Goal: Book appointment/travel/reservation

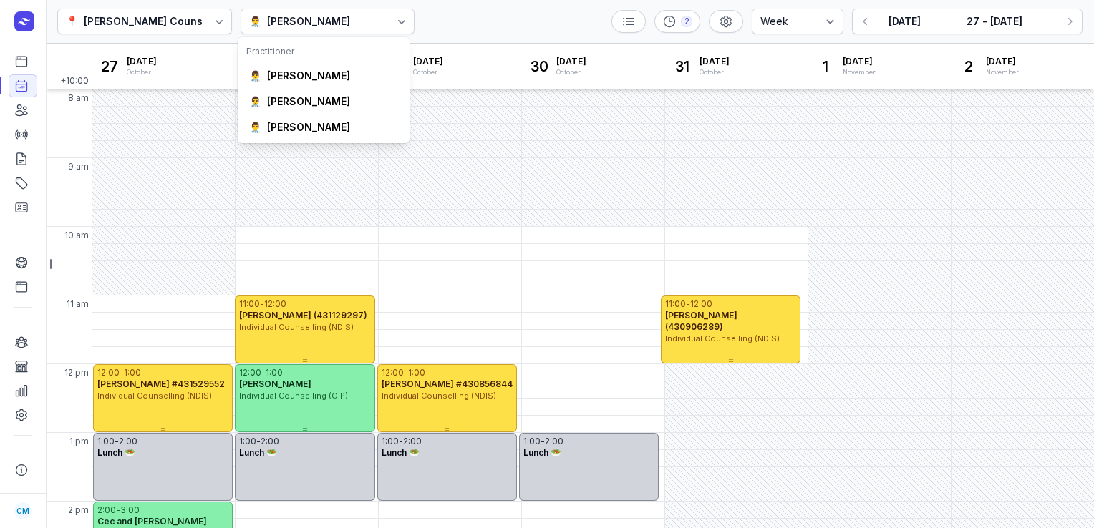
select select "week"
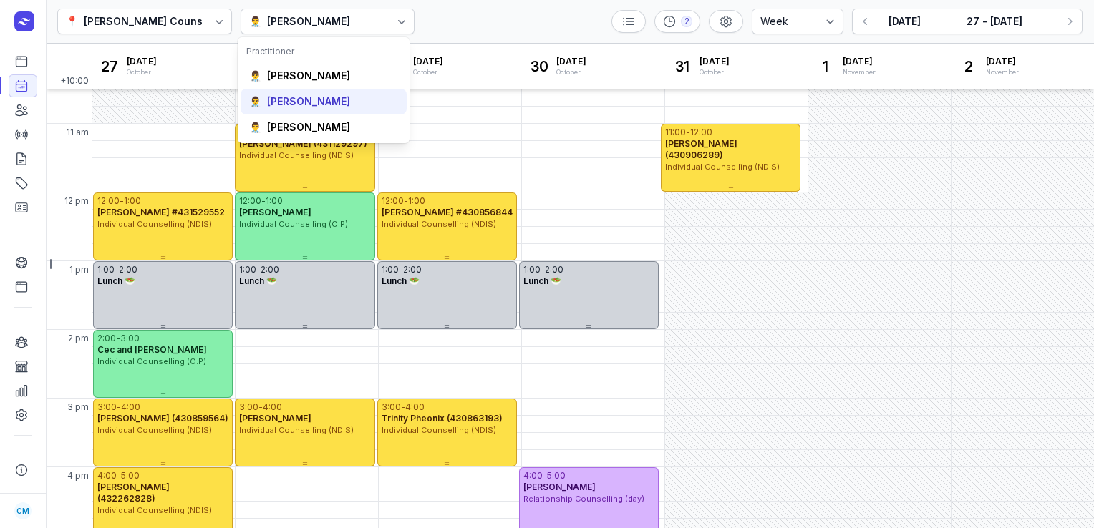
click at [315, 105] on div "[PERSON_NAME]" at bounding box center [308, 102] width 83 height 14
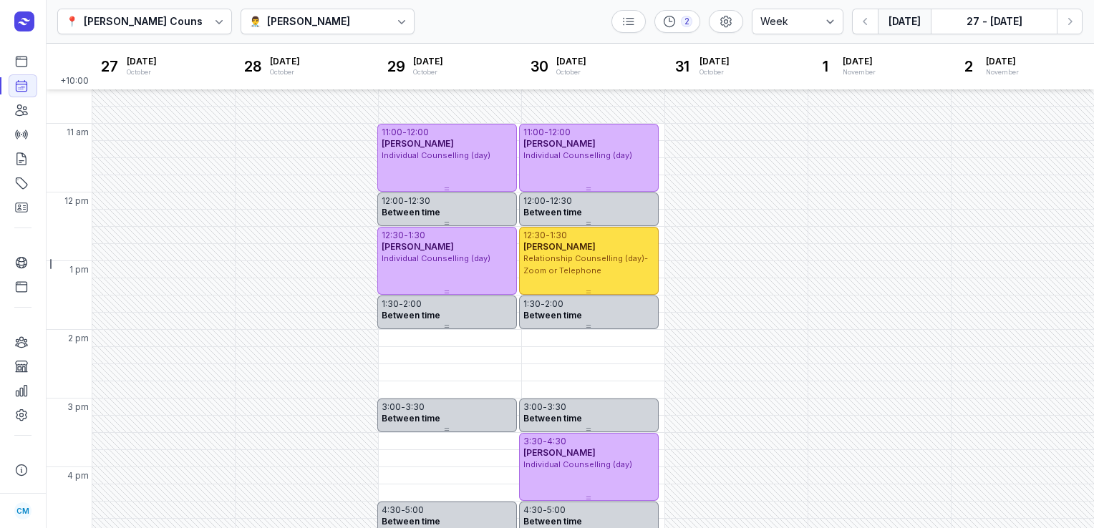
click at [902, 13] on button "[DATE]" at bounding box center [904, 22] width 53 height 26
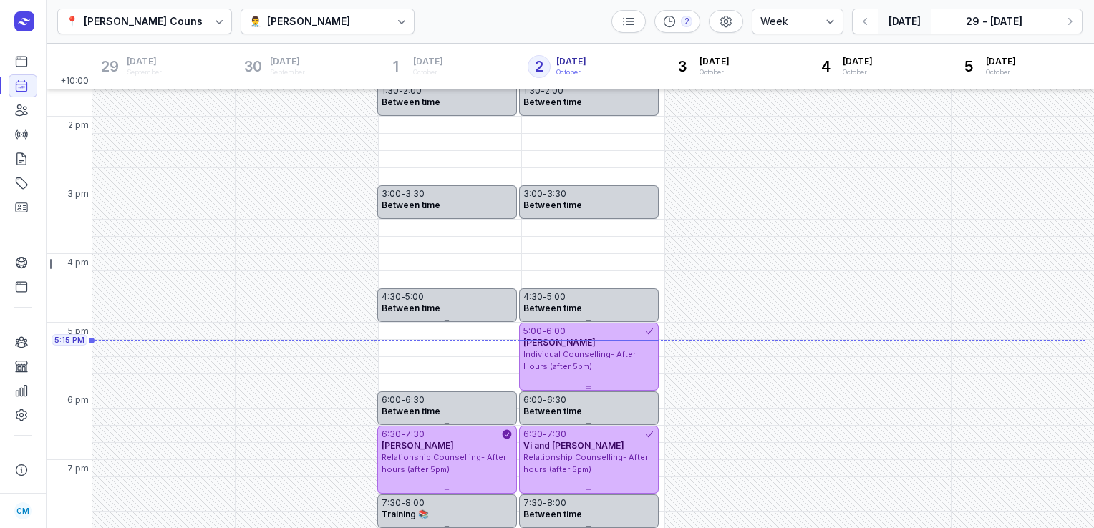
scroll to position [384, 0]
click at [1074, 25] on icon "button" at bounding box center [1070, 21] width 14 height 14
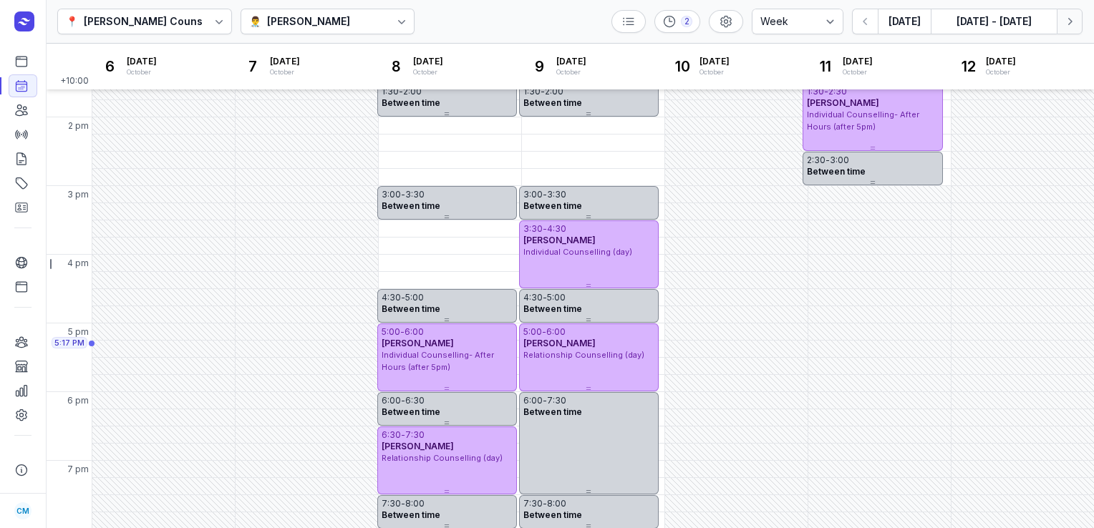
click at [1074, 25] on icon "button" at bounding box center [1070, 21] width 14 height 14
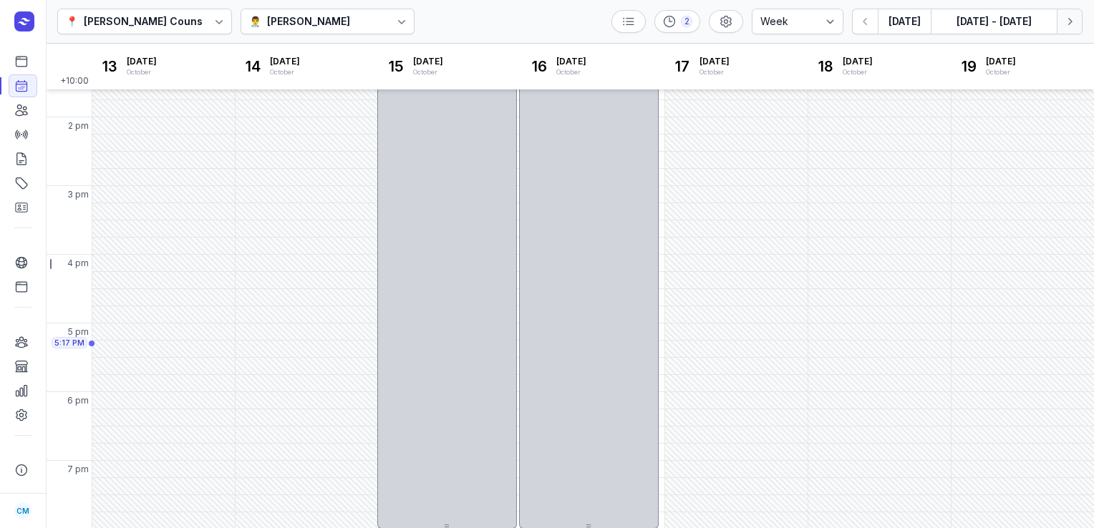
click at [1074, 25] on icon "button" at bounding box center [1070, 21] width 14 height 14
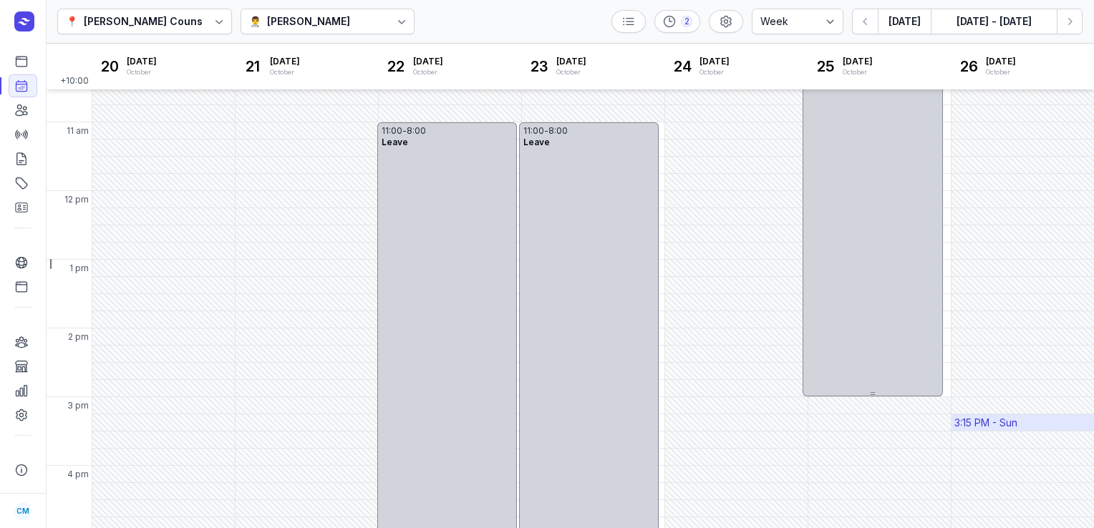
scroll to position [172, 0]
click at [1077, 26] on button "Next week" at bounding box center [1070, 22] width 26 height 26
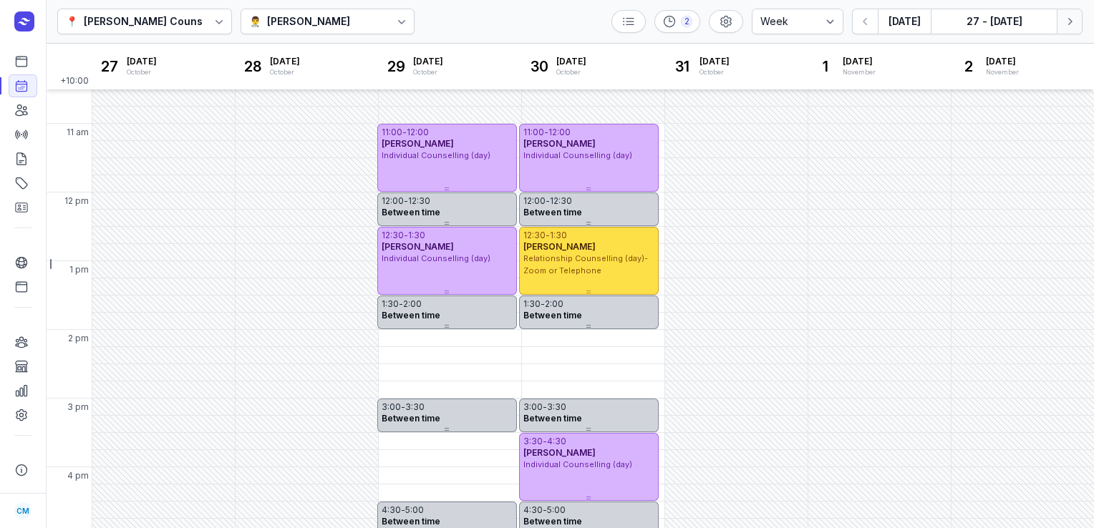
click at [1077, 26] on button "Next week" at bounding box center [1070, 22] width 26 height 26
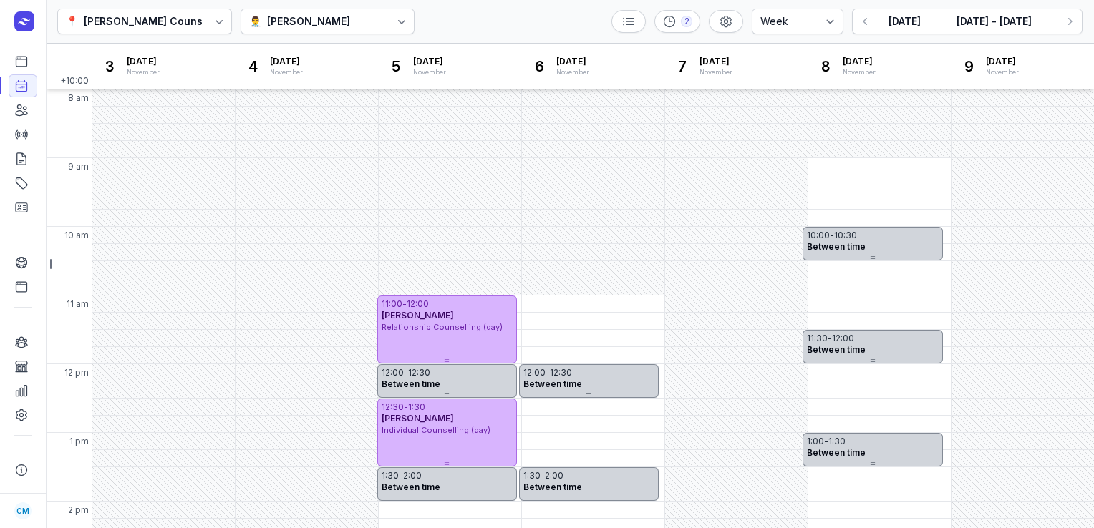
click at [395, 16] on icon at bounding box center [402, 21] width 14 height 14
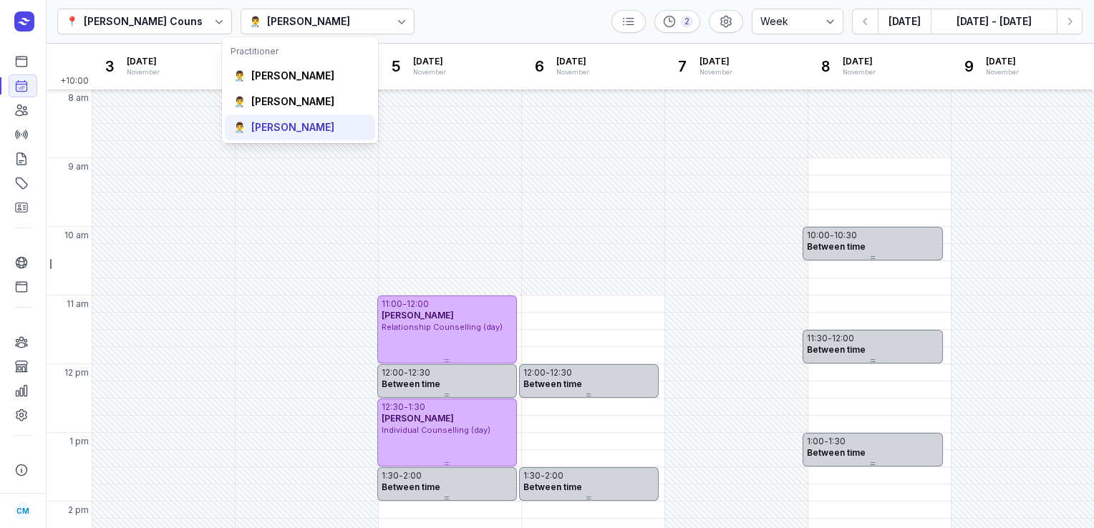
click at [296, 123] on div "[PERSON_NAME]" at bounding box center [292, 127] width 83 height 14
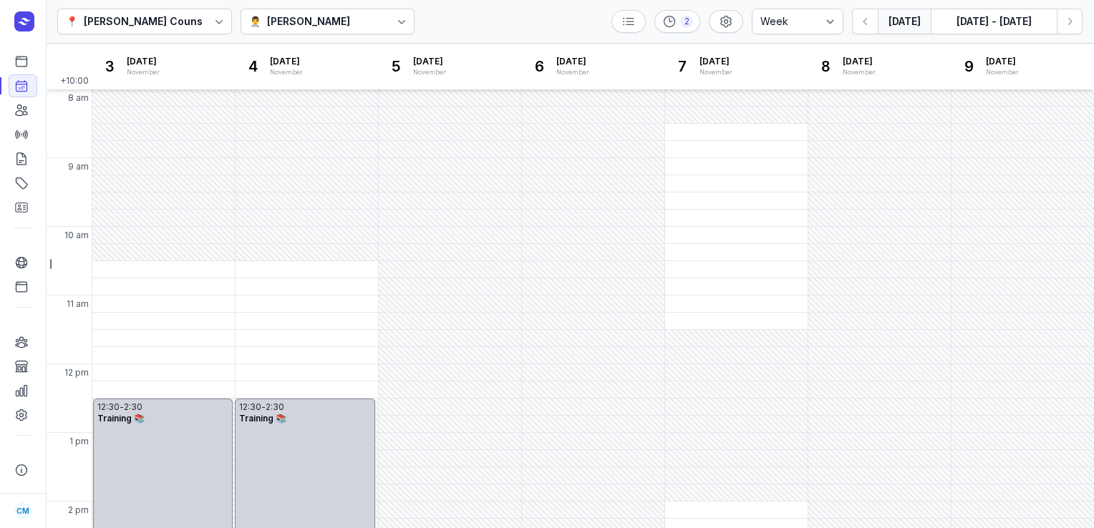
click at [901, 31] on button "[DATE]" at bounding box center [904, 22] width 53 height 26
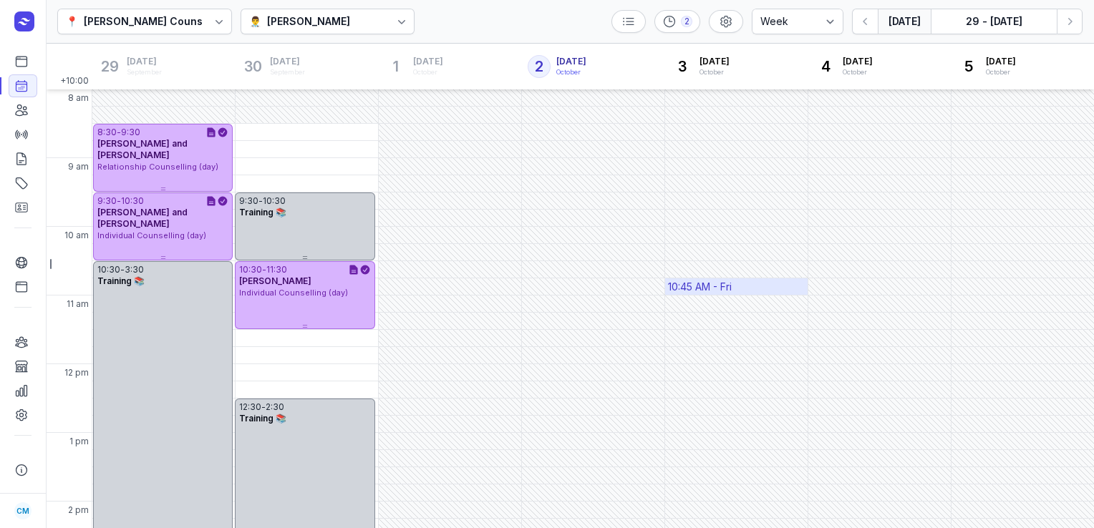
scroll to position [275, 0]
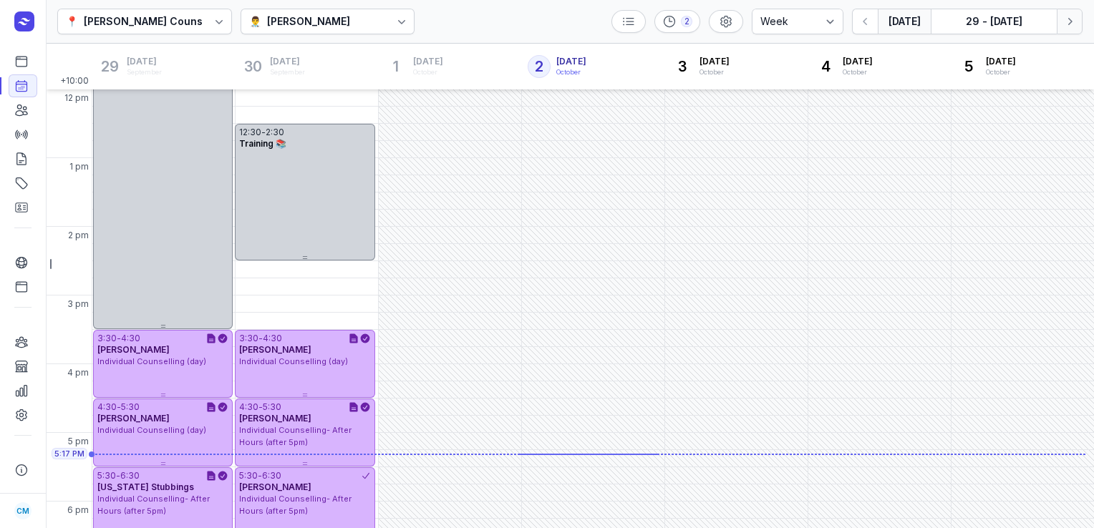
click at [1074, 30] on button "Next week" at bounding box center [1070, 22] width 26 height 26
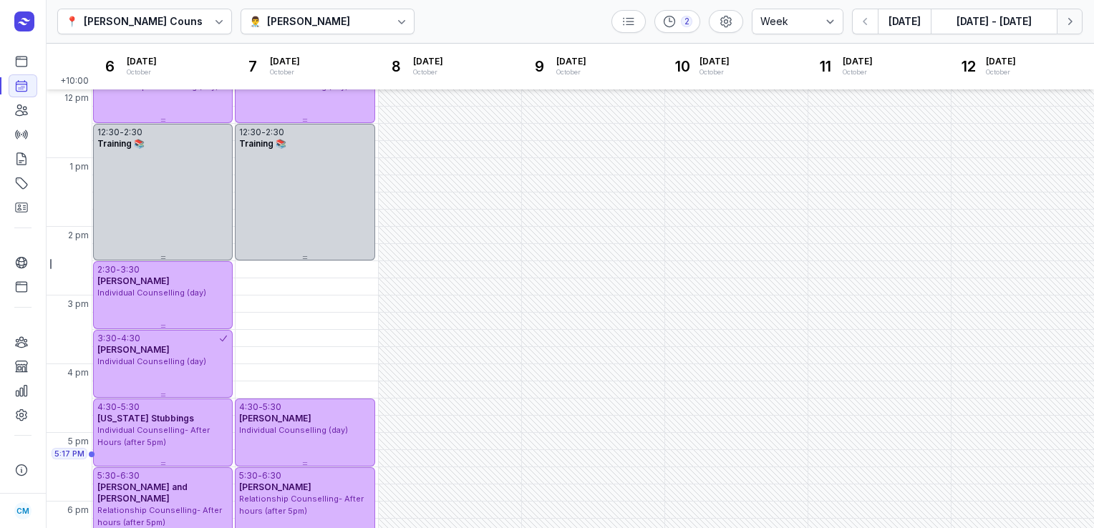
click at [1074, 30] on button "Next week" at bounding box center [1070, 22] width 26 height 26
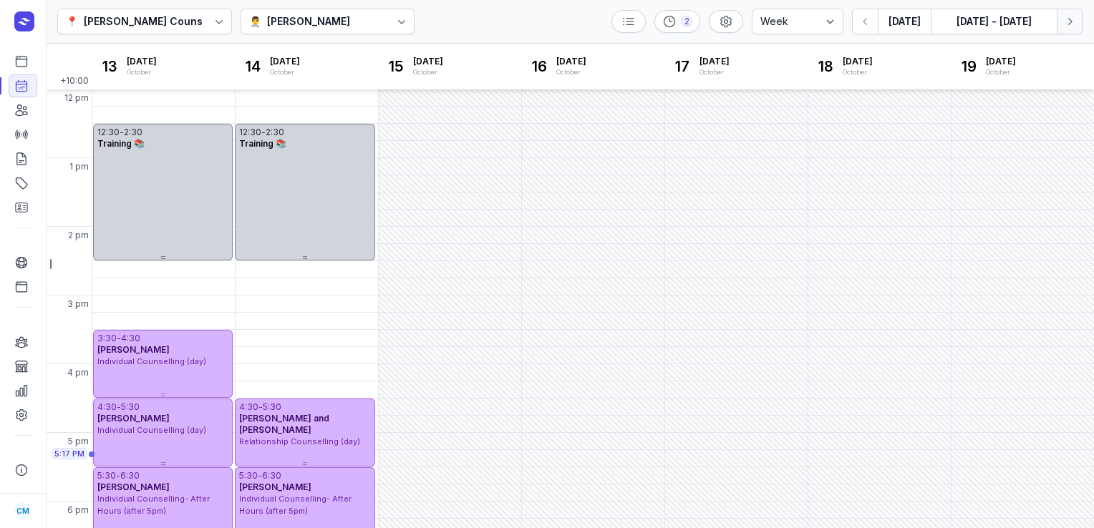
click at [1074, 30] on button "Next week" at bounding box center [1070, 22] width 26 height 26
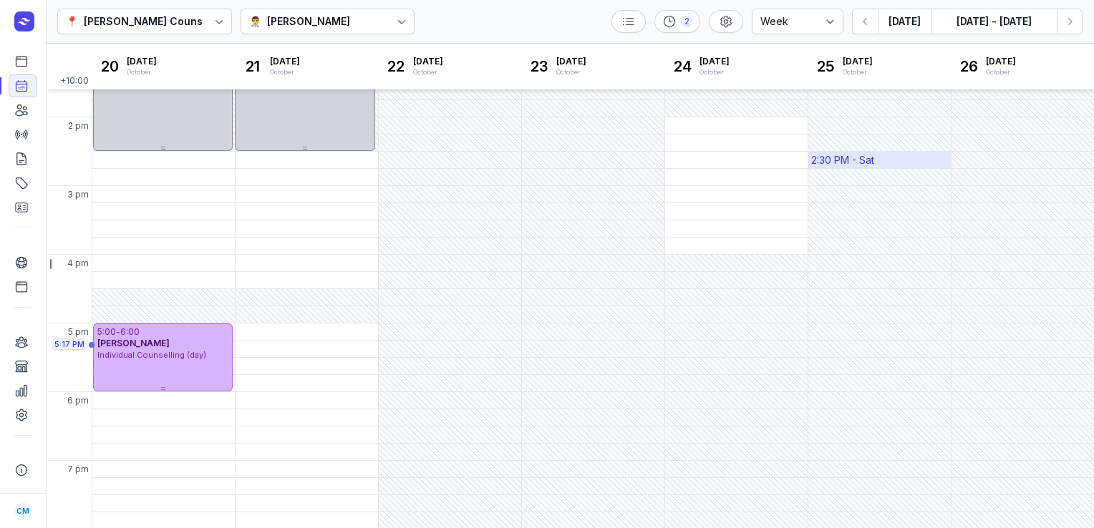
scroll to position [385, 0]
